Goal: Information Seeking & Learning: Learn about a topic

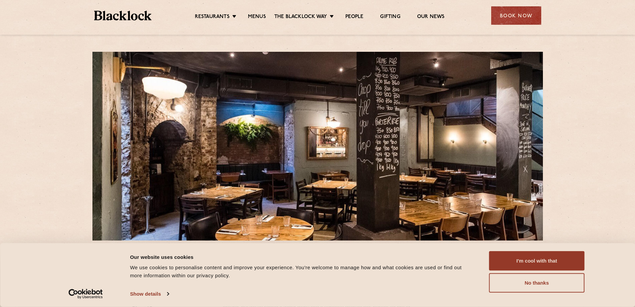
click at [548, 258] on button "I'm cool with that" at bounding box center [536, 260] width 95 height 19
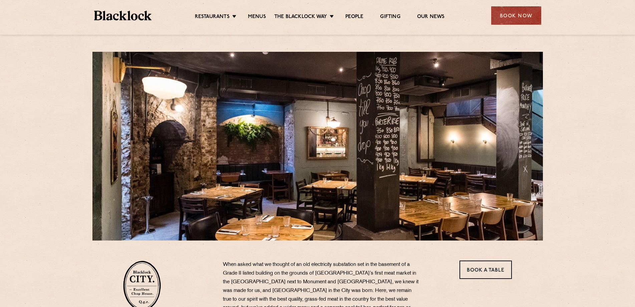
click at [255, 16] on link "Menus" at bounding box center [257, 17] width 18 height 7
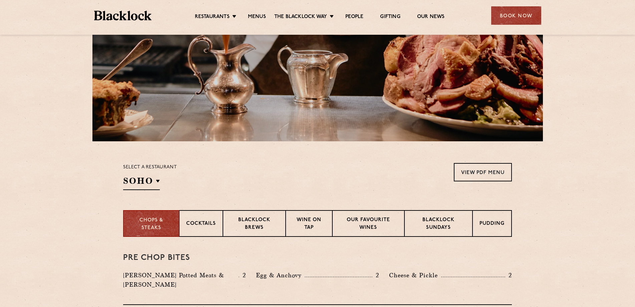
scroll to position [100, 0]
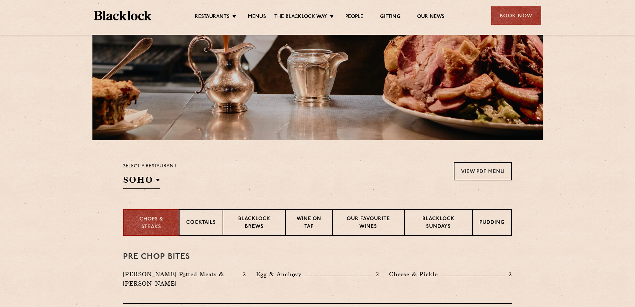
click at [158, 182] on h2 "SOHO" at bounding box center [141, 181] width 37 height 15
click at [0, 0] on p "City" at bounding box center [0, 0] width 0 height 0
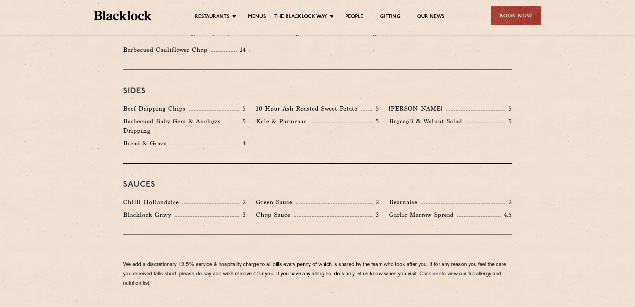
scroll to position [1102, 0]
